Goal: Task Accomplishment & Management: Complete application form

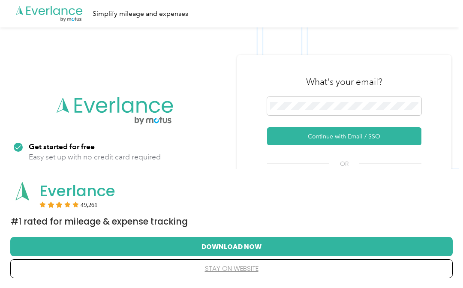
click at [396, 140] on button "Continue with Email / SSO" at bounding box center [344, 136] width 154 height 18
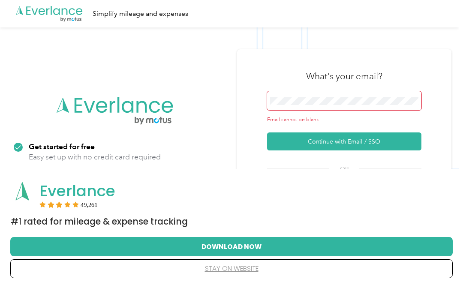
click at [387, 145] on button "Continue with Email / SSO" at bounding box center [344, 141] width 154 height 18
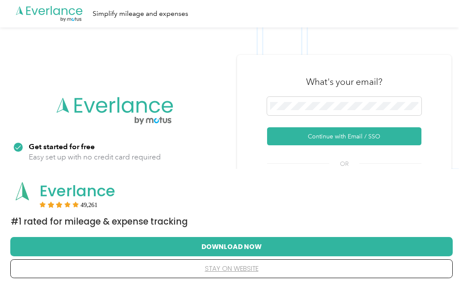
click at [381, 144] on button "Continue with Email / SSO" at bounding box center [344, 136] width 154 height 18
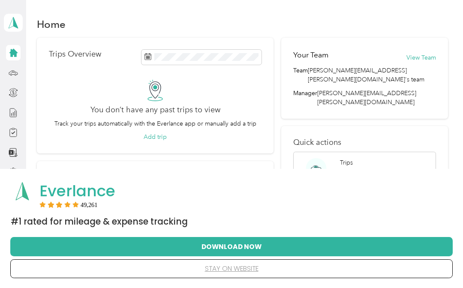
click at [303, 250] on button "Download Now" at bounding box center [231, 246] width 415 height 18
click at [333, 246] on button "Download Now" at bounding box center [231, 246] width 415 height 18
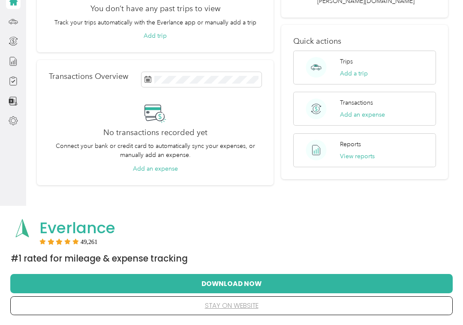
scroll to position [62, 0]
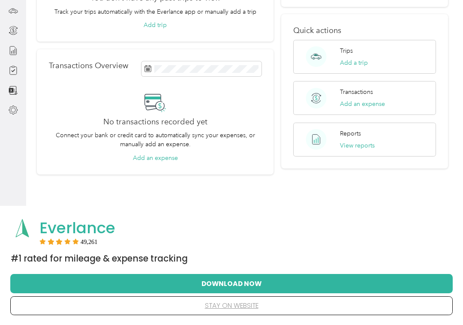
click at [334, 288] on button "stay on website" at bounding box center [231, 306] width 415 height 18
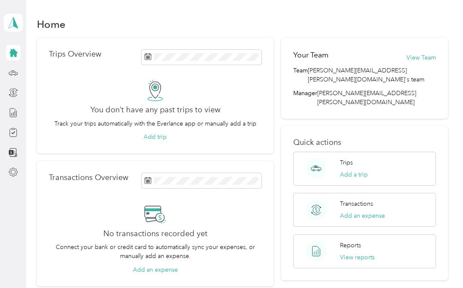
scroll to position [0, 0]
click at [16, 85] on div at bounding box center [13, 92] width 15 height 15
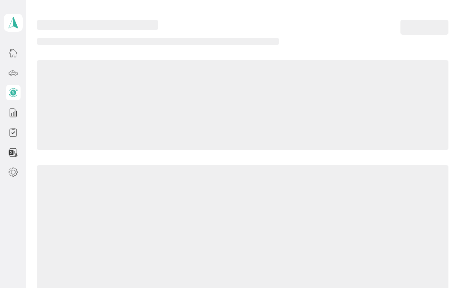
click at [16, 84] on div at bounding box center [13, 112] width 15 height 135
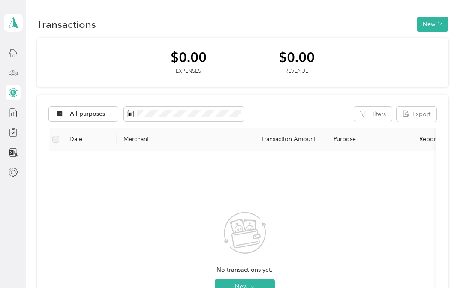
click at [17, 85] on div at bounding box center [13, 92] width 15 height 15
click at [16, 85] on div at bounding box center [13, 92] width 15 height 15
click at [18, 73] on icon at bounding box center [13, 72] width 9 height 4
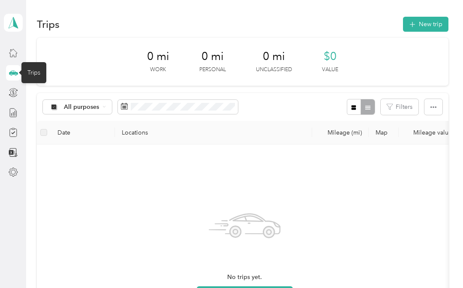
scroll to position [0, -1]
click at [446, 26] on button "New trip" at bounding box center [425, 24] width 45 height 15
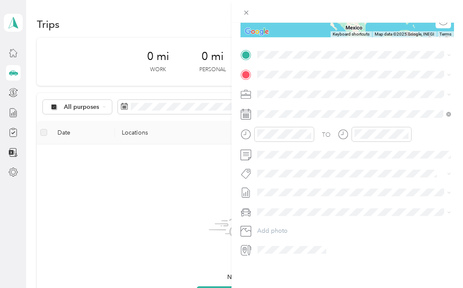
scroll to position [158, 0]
click at [15, 92] on div "New Trip Save This trip cannot be edited because it is either under review, app…" at bounding box center [231, 144] width 463 height 288
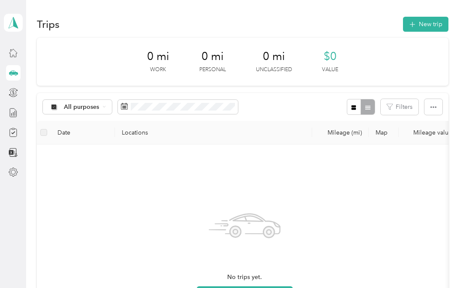
click at [16, 135] on icon at bounding box center [12, 133] width 7 height 8
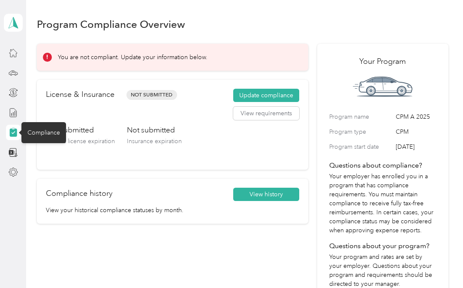
click at [291, 96] on button "Update compliance" at bounding box center [266, 96] width 66 height 14
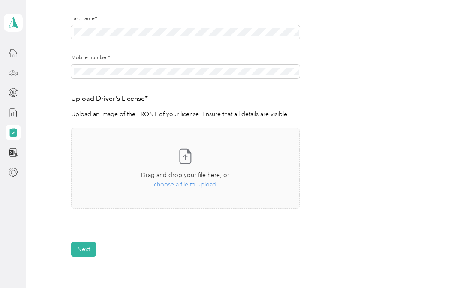
scroll to position [153, 0]
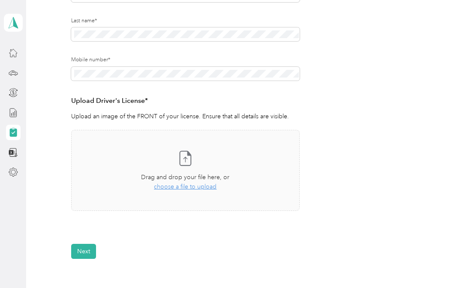
click at [329, 205] on form "Employee details & driver’s license License Insurance declaration Insurance Veh…" at bounding box center [242, 95] width 343 height 328
click at [210, 187] on span "choose a file to upload" at bounding box center [185, 186] width 63 height 7
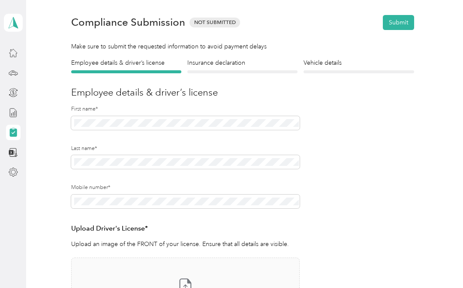
scroll to position [25, 0]
click at [256, 65] on h4 "Insurance declaration" at bounding box center [242, 63] width 110 height 9
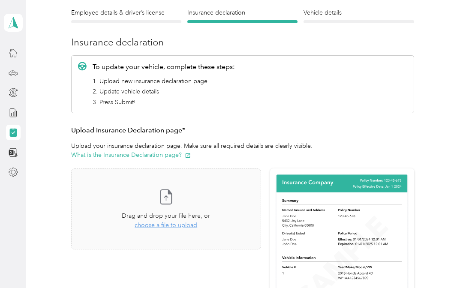
scroll to position [15, 0]
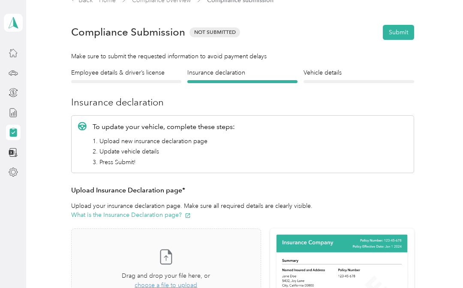
click at [348, 69] on h4 "Vehicle details" at bounding box center [358, 72] width 110 height 9
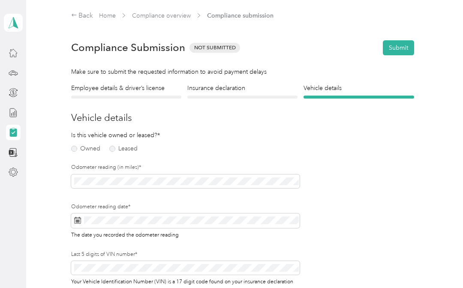
click at [104, 91] on h4 "Employee details & driver’s license" at bounding box center [126, 88] width 110 height 9
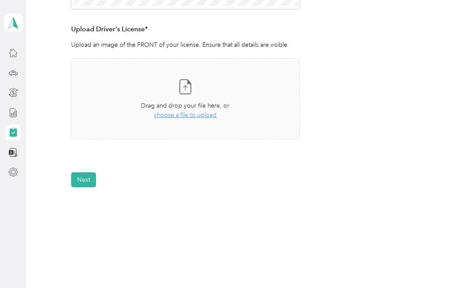
scroll to position [225, 0]
click at [200, 108] on div "Drag and drop your file here, or choose a file to upload" at bounding box center [185, 109] width 88 height 19
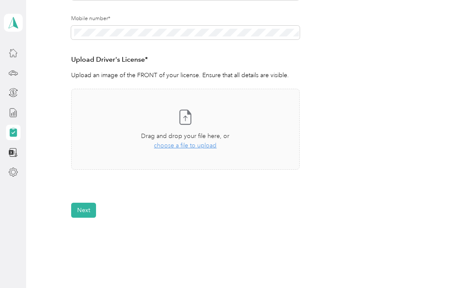
scroll to position [214, 0]
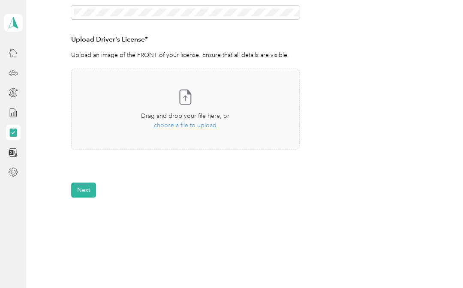
click at [188, 126] on span "choose a file to upload" at bounding box center [185, 125] width 63 height 7
